Goal: Entertainment & Leisure: Consume media (video, audio)

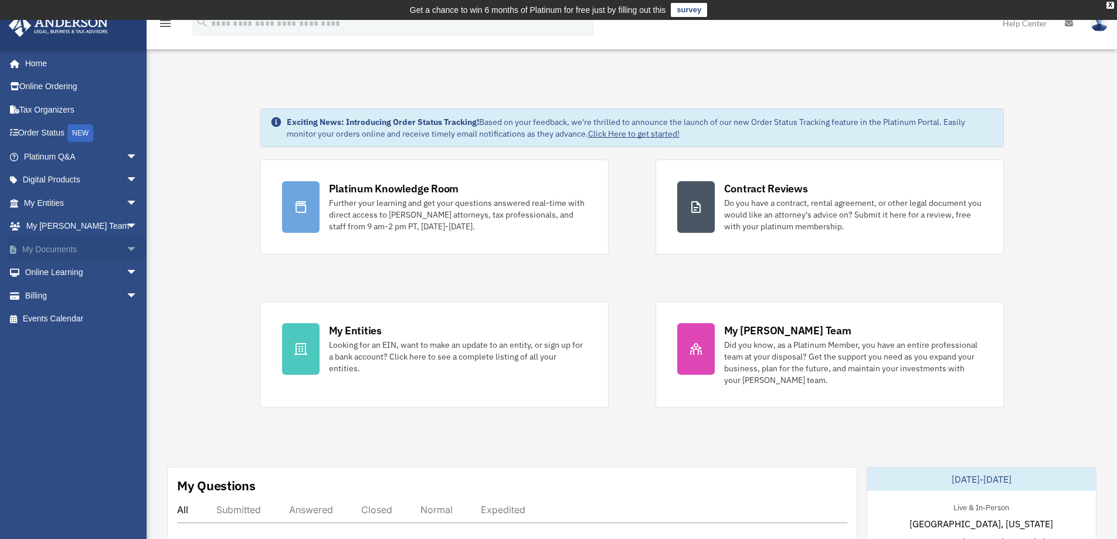
click at [49, 246] on link "My Documents arrow_drop_down" at bounding box center [81, 249] width 147 height 23
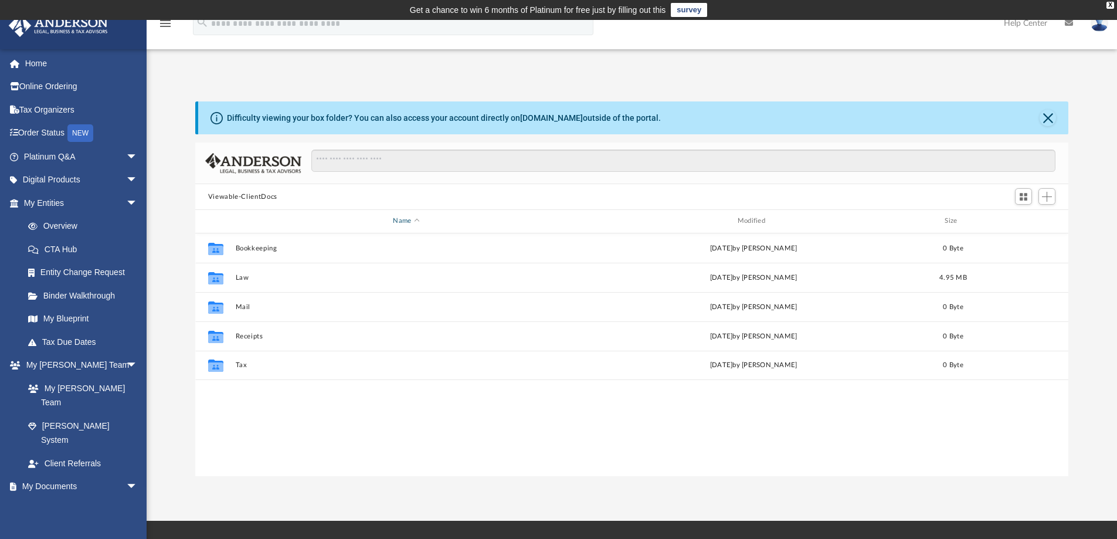
scroll to position [258, 864]
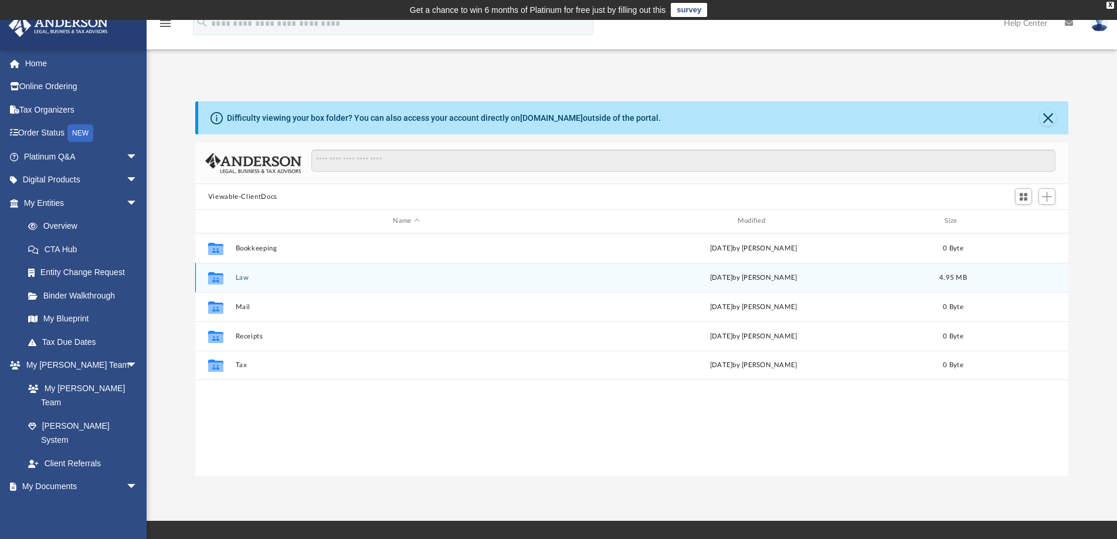
click at [238, 277] on button "Law" at bounding box center [406, 278] width 342 height 8
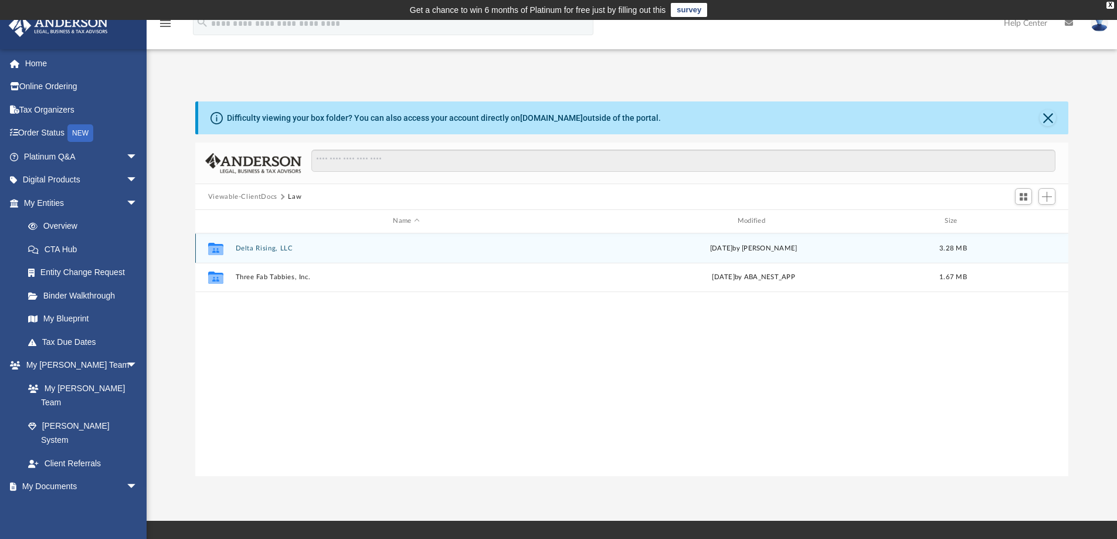
click at [243, 247] on button "Delta Rising, LLC" at bounding box center [406, 249] width 342 height 8
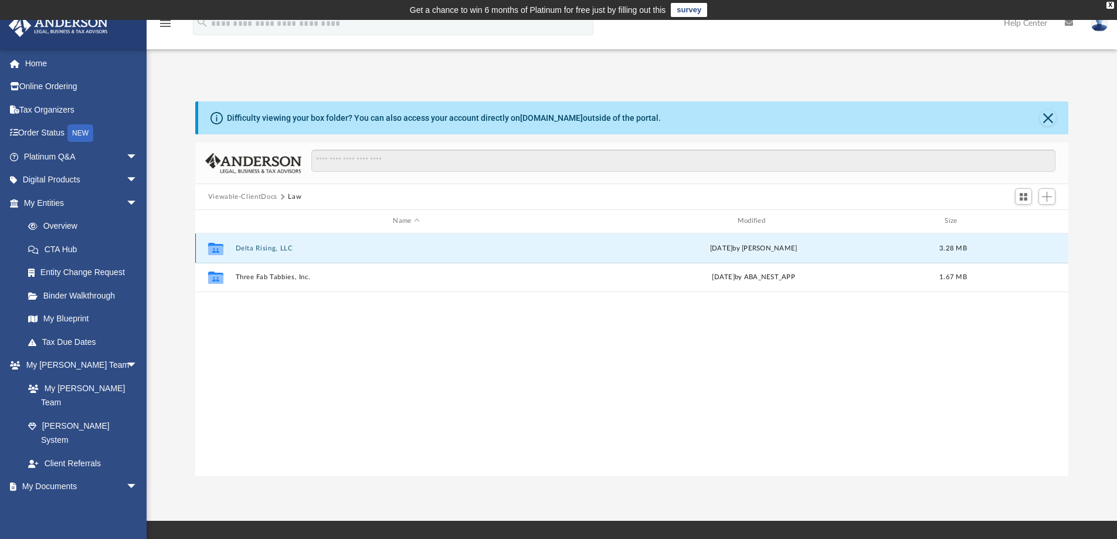
click at [243, 247] on button "Delta Rising, LLC" at bounding box center [406, 249] width 342 height 8
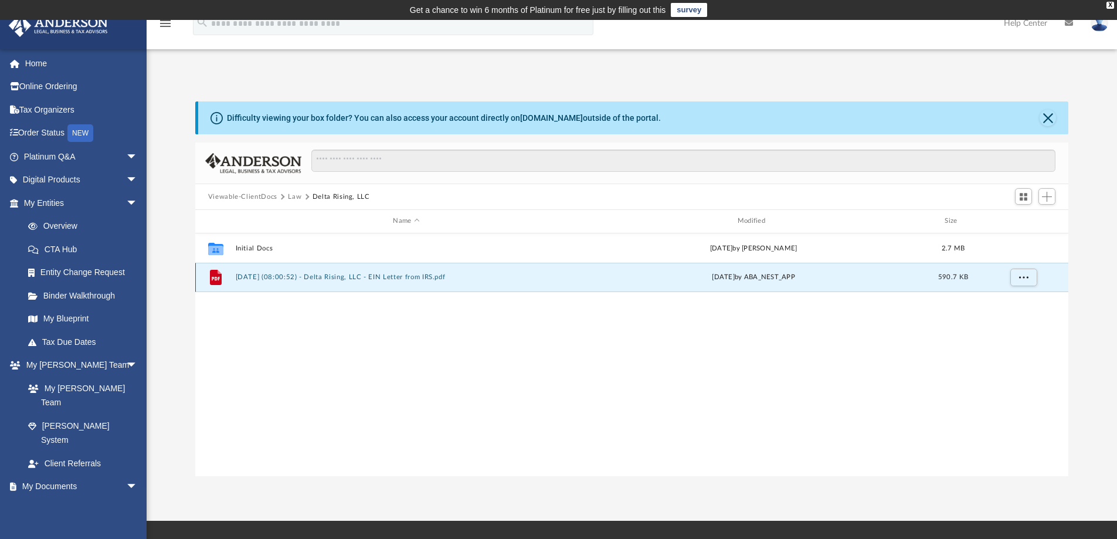
click at [262, 279] on button "2025.07.31 (08:00:52) - Delta Rising, LLC - EIN Letter from IRS.pdf" at bounding box center [406, 277] width 342 height 8
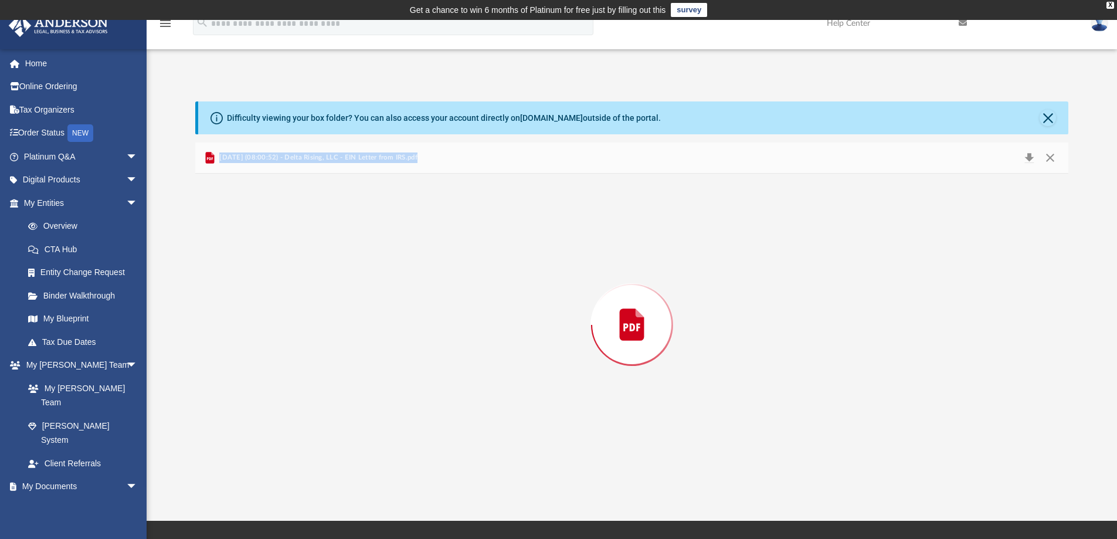
click at [262, 279] on div "Preview" at bounding box center [632, 325] width 874 height 303
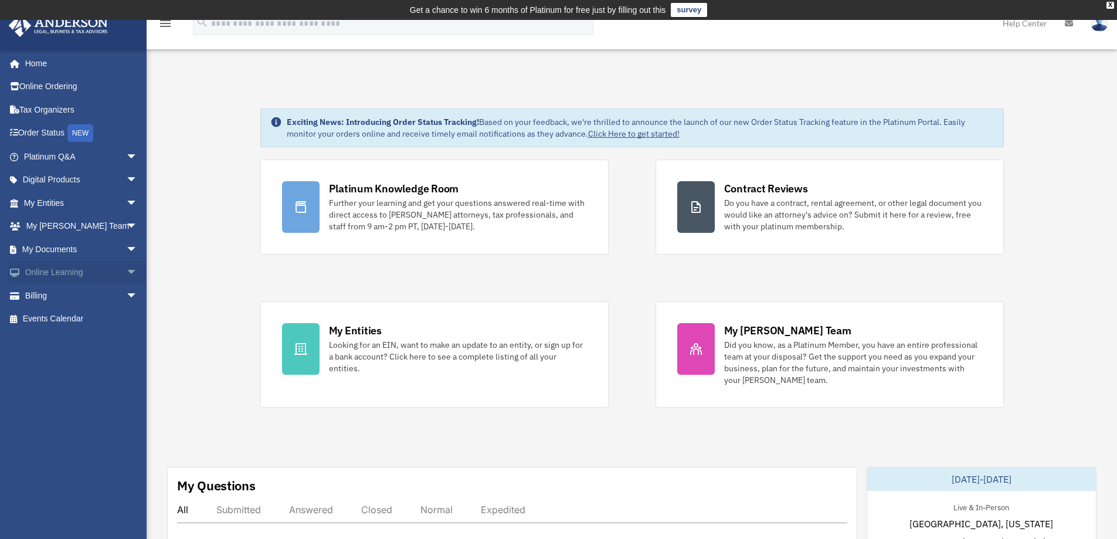
click at [59, 271] on link "Online Learning arrow_drop_down" at bounding box center [81, 272] width 147 height 23
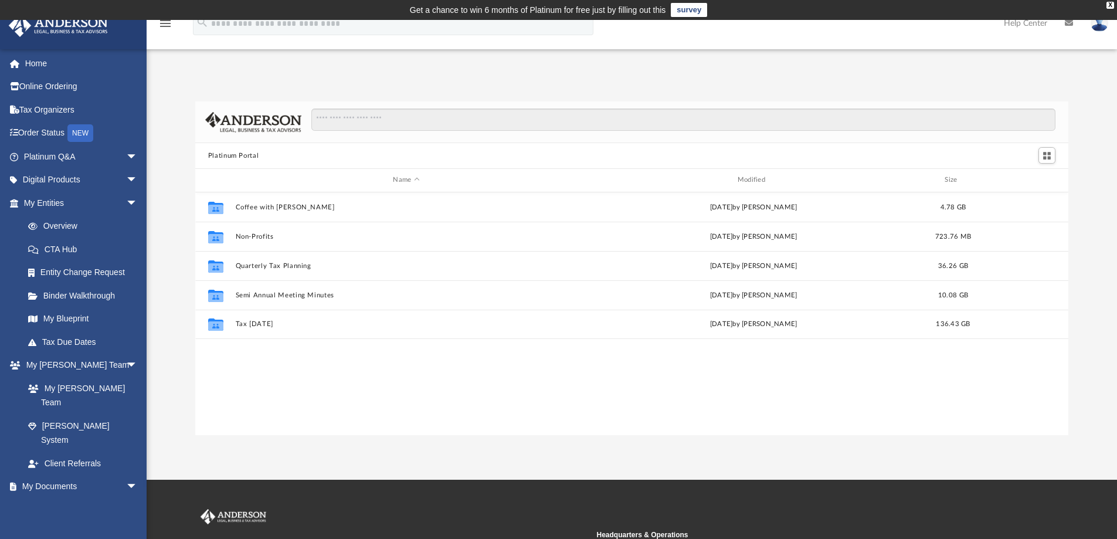
scroll to position [258, 864]
click at [41, 203] on link "My Entities arrow_drop_down" at bounding box center [81, 202] width 147 height 23
click at [45, 175] on link "Digital Products arrow_drop_down" at bounding box center [81, 179] width 147 height 23
click at [45, 152] on link "Platinum Q&A arrow_drop_down" at bounding box center [81, 156] width 147 height 23
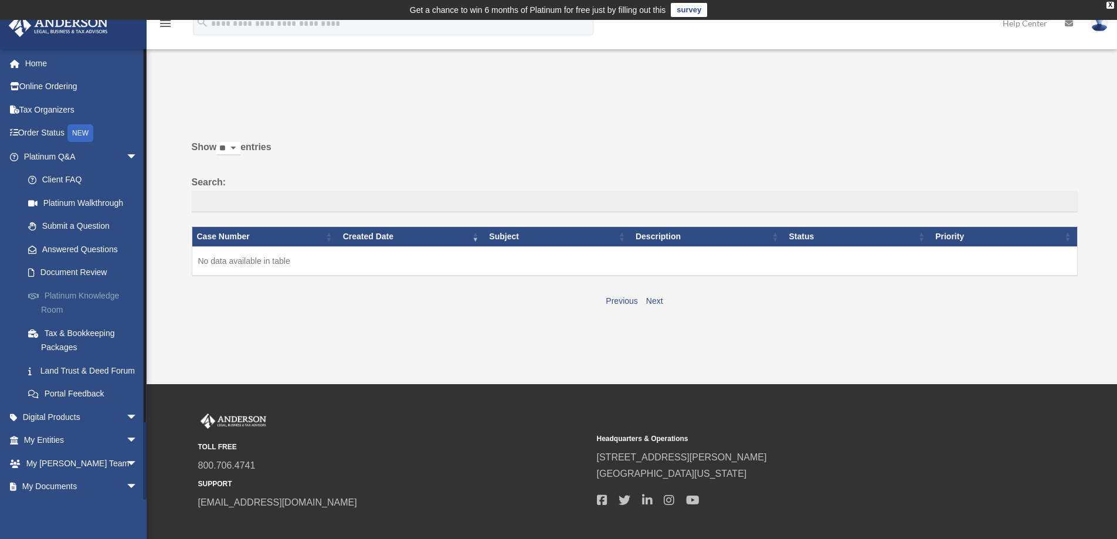
click at [59, 295] on link "Platinum Knowledge Room" at bounding box center [85, 303] width 139 height 38
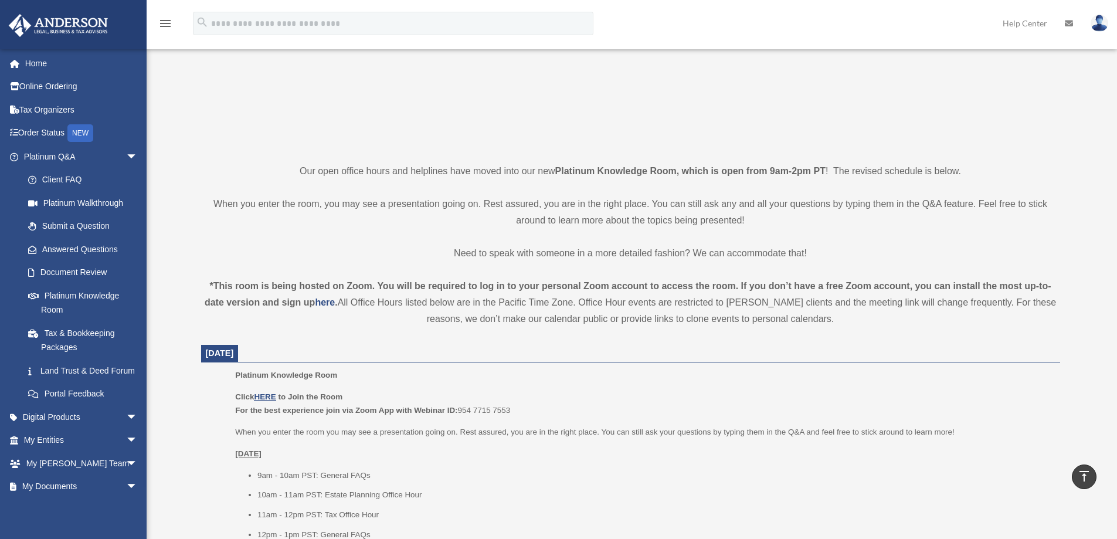
scroll to position [171, 0]
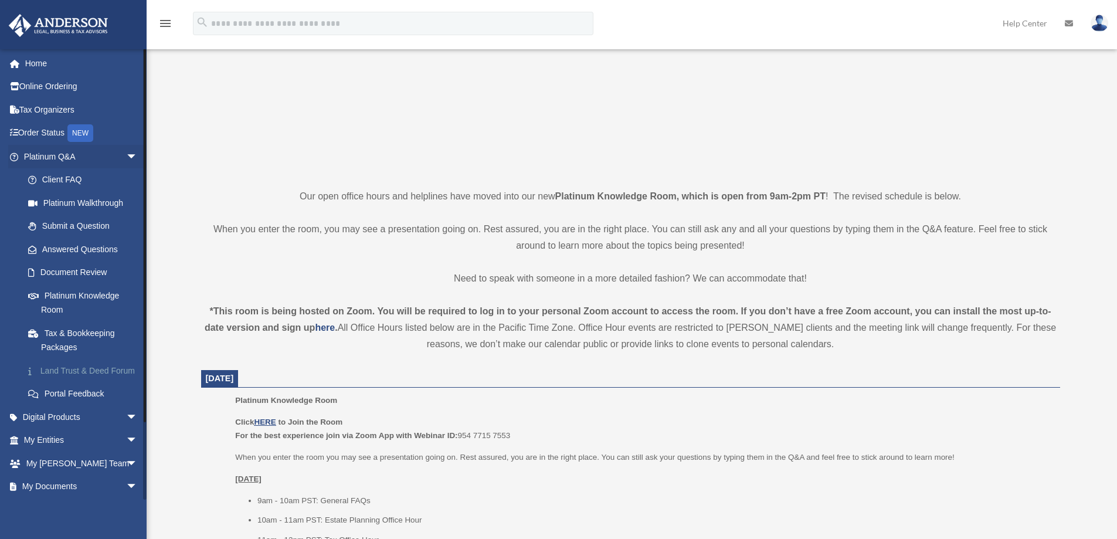
click at [42, 381] on link "Land Trust & Deed Forum" at bounding box center [85, 370] width 139 height 23
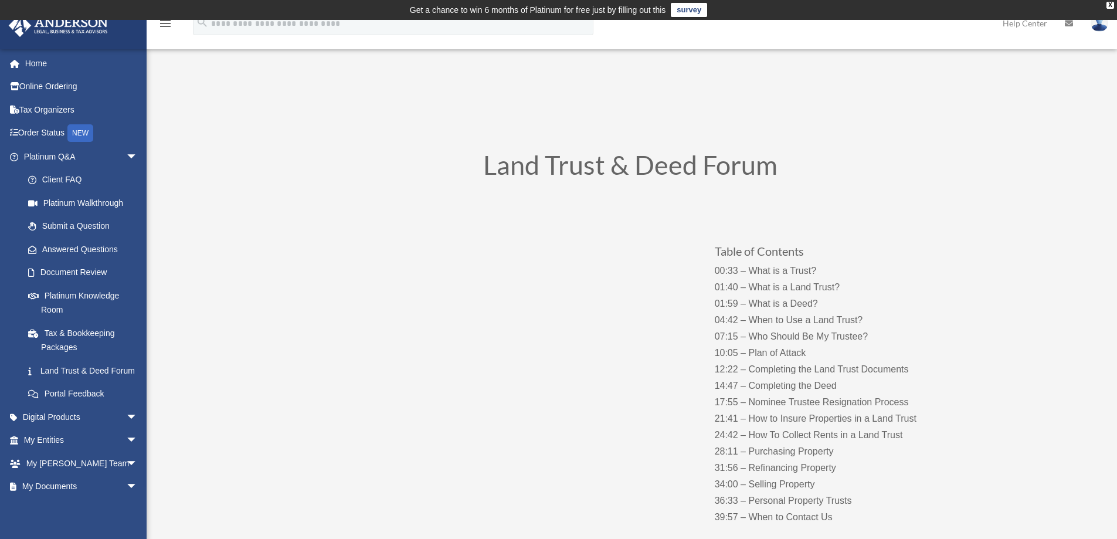
drag, startPoint x: 603, startPoint y: 201, endPoint x: 793, endPoint y: 453, distance: 315.4
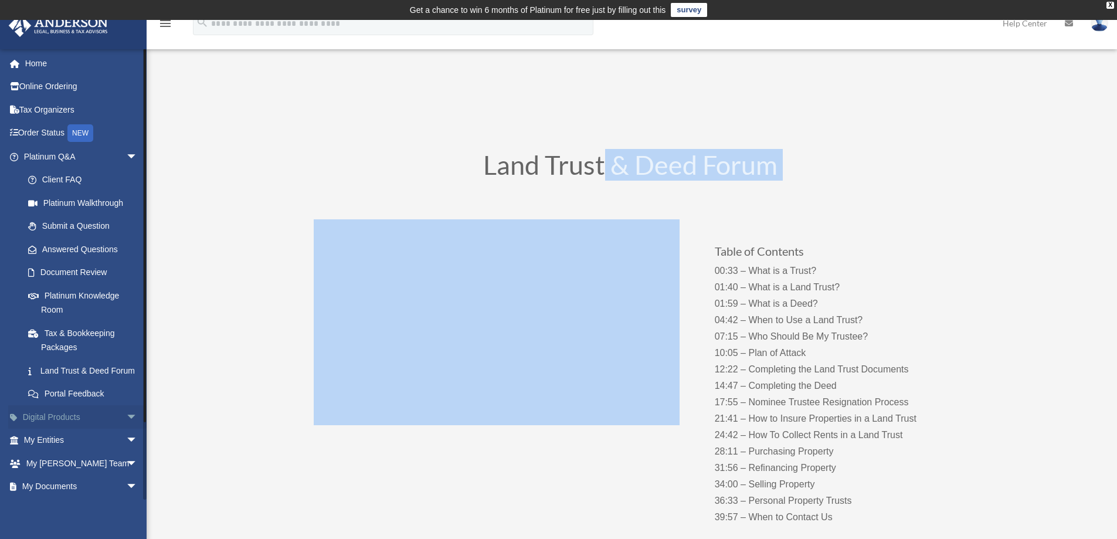
click at [66, 429] on link "Digital Products arrow_drop_down" at bounding box center [81, 416] width 147 height 23
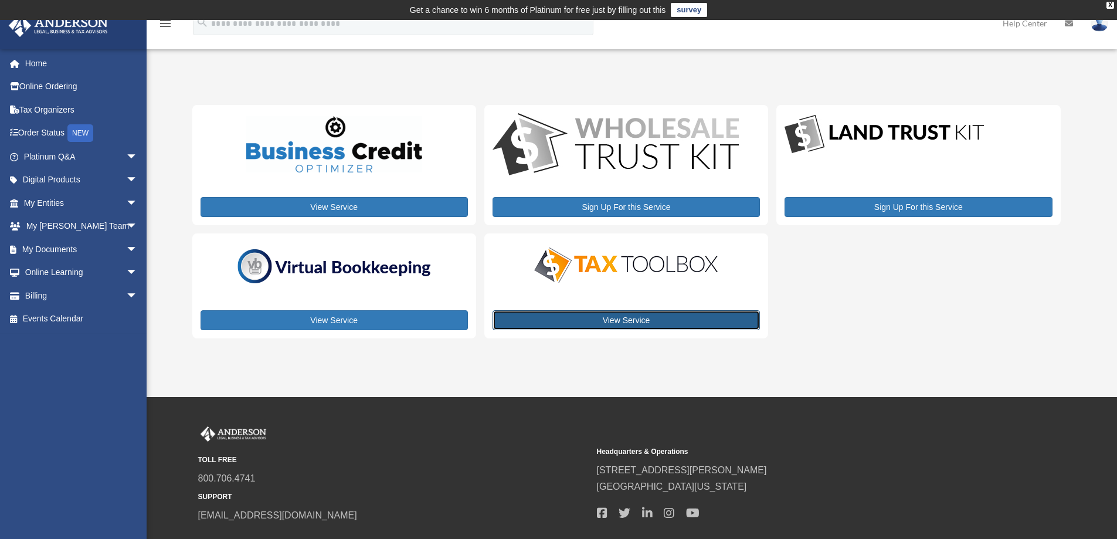
click at [605, 321] on link "View Service" at bounding box center [626, 320] width 267 height 20
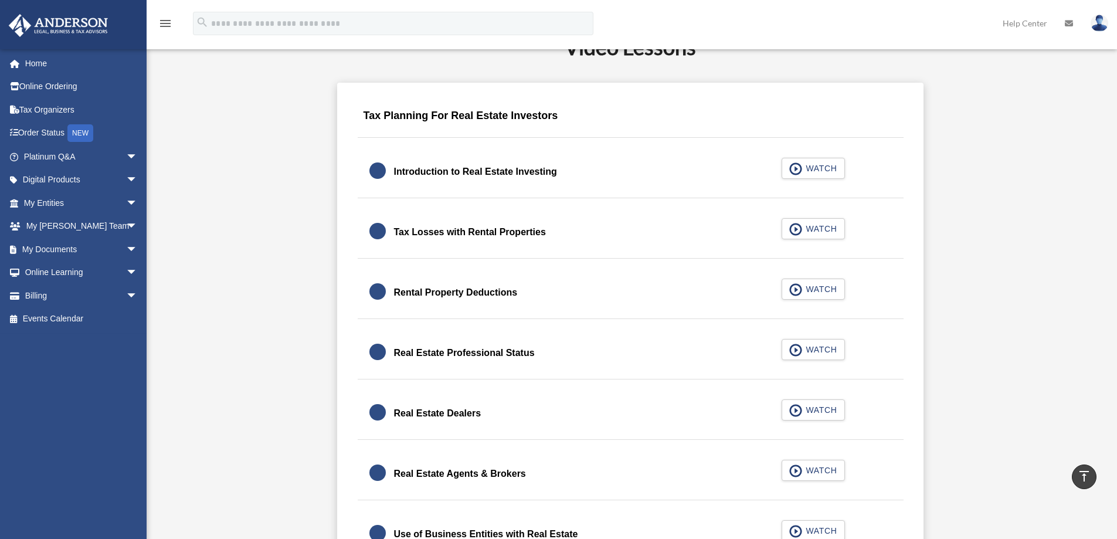
scroll to position [722, 0]
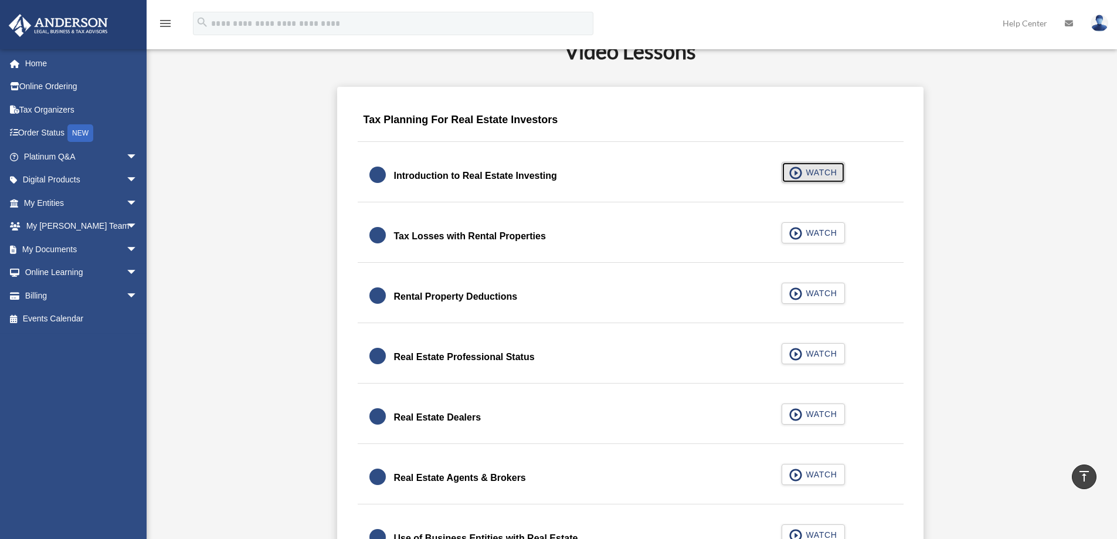
click at [811, 163] on button "WATCH" at bounding box center [813, 172] width 63 height 21
